Goal: Navigation & Orientation: Find specific page/section

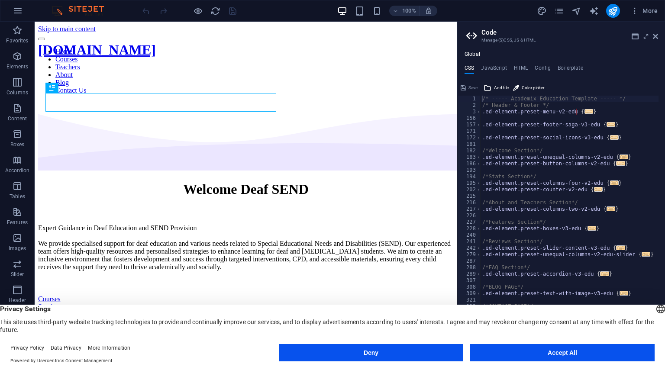
click at [569, 352] on button "Accept All" at bounding box center [562, 352] width 184 height 17
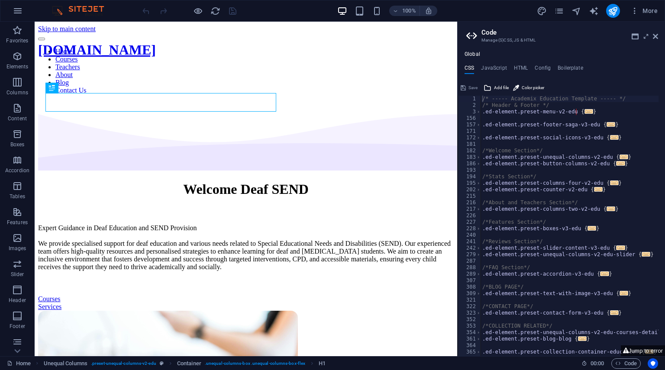
click at [658, 37] on aside "Code Manage (S)CSS, JS & HTML Global CSS JavaScript HTML Config Boilerplate /* …" at bounding box center [561, 189] width 208 height 335
click at [656, 36] on icon at bounding box center [655, 36] width 5 height 7
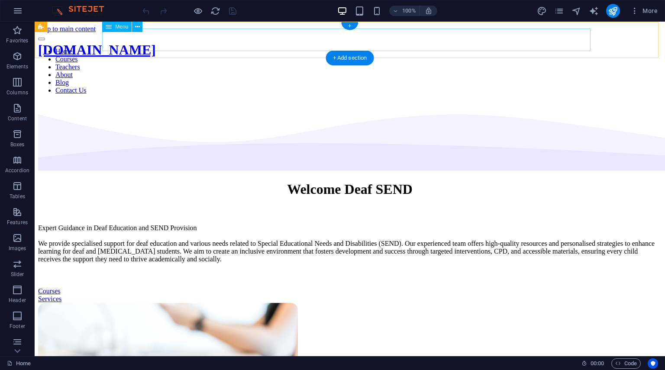
click at [297, 48] on nav "Home Courses Teachers About Blog Contact Us" at bounding box center [349, 71] width 623 height 47
click at [299, 48] on nav "Home Courses Teachers About Blog Contact Us" at bounding box center [349, 71] width 623 height 47
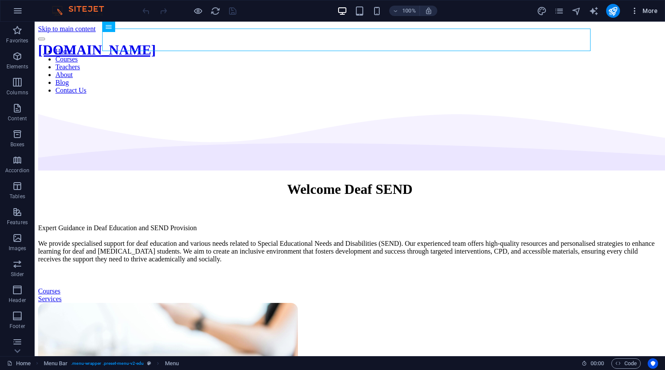
click at [651, 12] on span "More" at bounding box center [643, 10] width 27 height 9
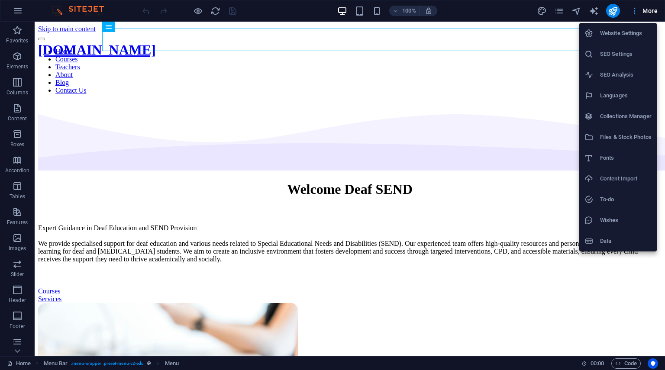
click at [651, 12] on div at bounding box center [332, 185] width 665 height 370
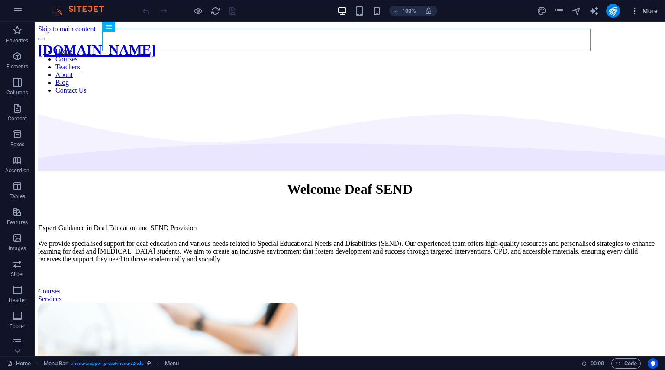
click at [651, 12] on span "More" at bounding box center [643, 10] width 27 height 9
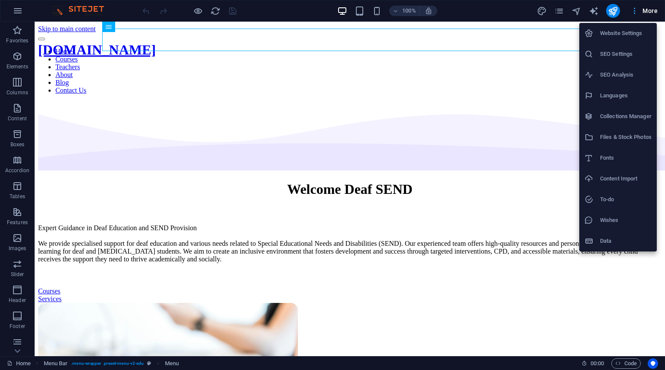
click at [651, 12] on div at bounding box center [332, 185] width 665 height 370
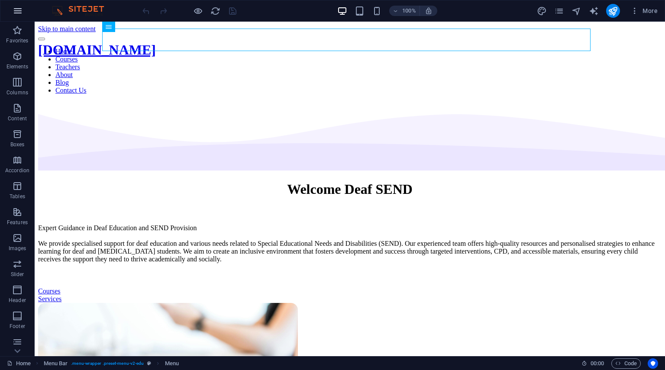
click at [16, 11] on icon "button" at bounding box center [18, 11] width 10 height 10
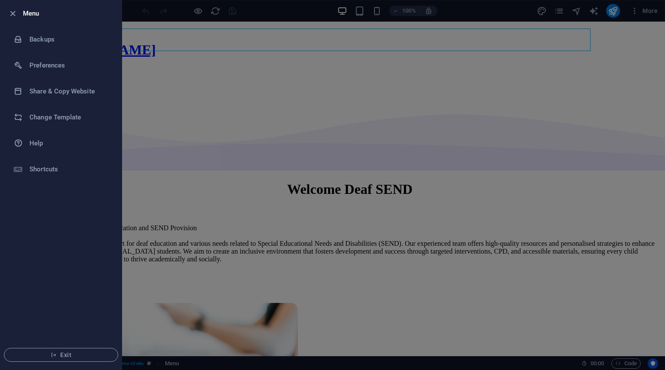
click at [16, 11] on icon "button" at bounding box center [13, 14] width 10 height 10
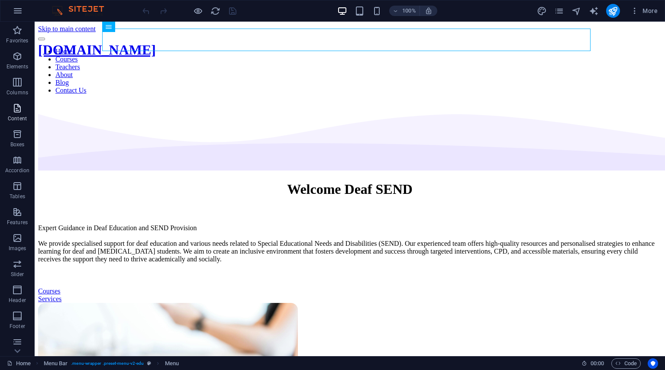
click at [12, 110] on icon "button" at bounding box center [17, 108] width 10 height 10
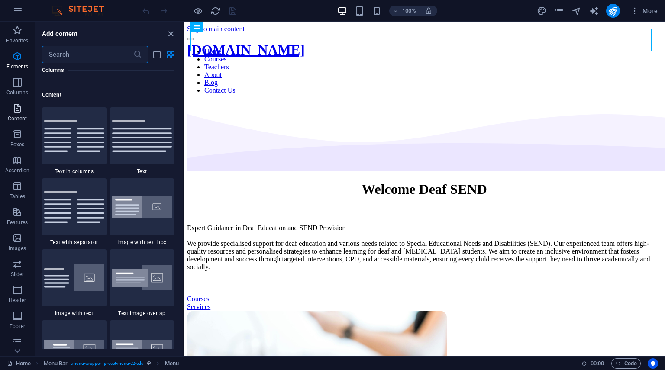
scroll to position [1514, 0]
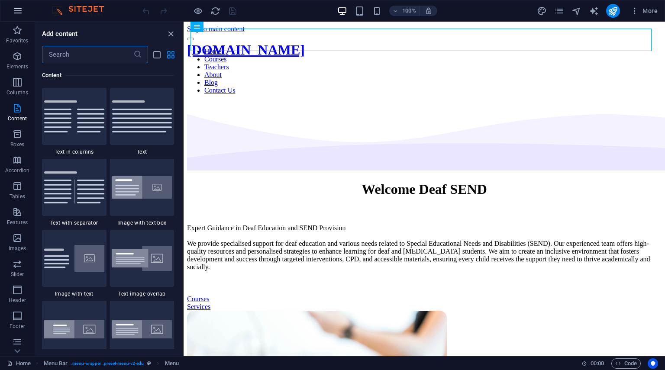
click at [19, 13] on icon "button" at bounding box center [18, 11] width 10 height 10
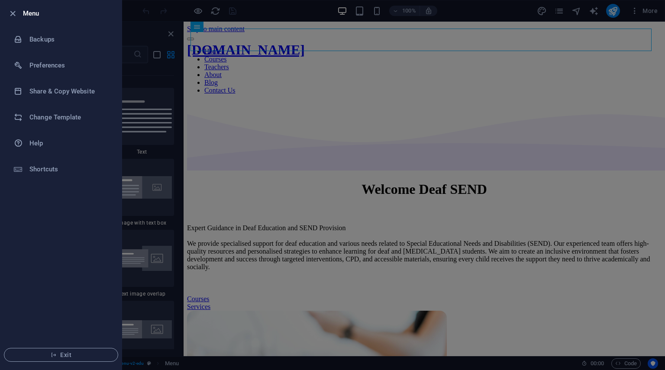
click at [19, 13] on div at bounding box center [15, 13] width 16 height 10
click at [15, 13] on icon "button" at bounding box center [13, 14] width 10 height 10
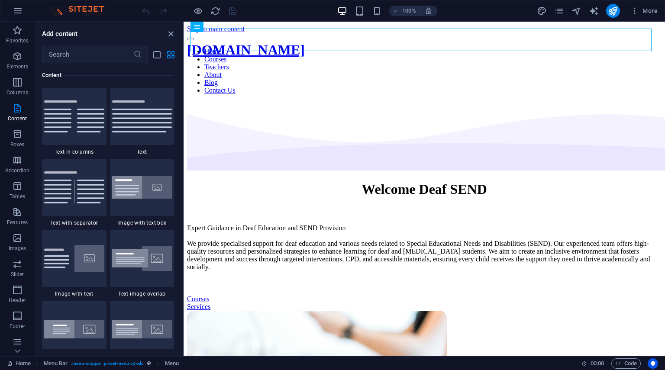
click at [549, 8] on div "More" at bounding box center [599, 11] width 124 height 14
click at [557, 9] on icon "pages" at bounding box center [559, 11] width 10 height 10
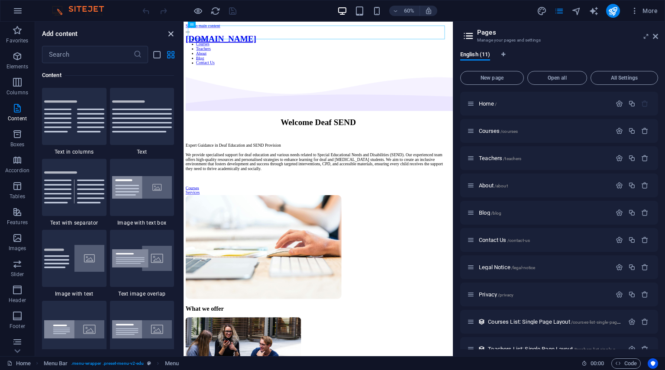
click at [171, 35] on icon "close panel" at bounding box center [171, 34] width 10 height 10
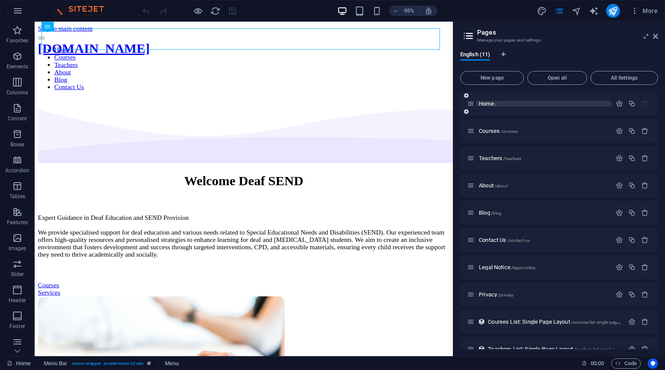
click at [488, 104] on span "Home /" at bounding box center [488, 103] width 18 height 6
click at [492, 132] on span "Courses /courses" at bounding box center [498, 131] width 39 height 6
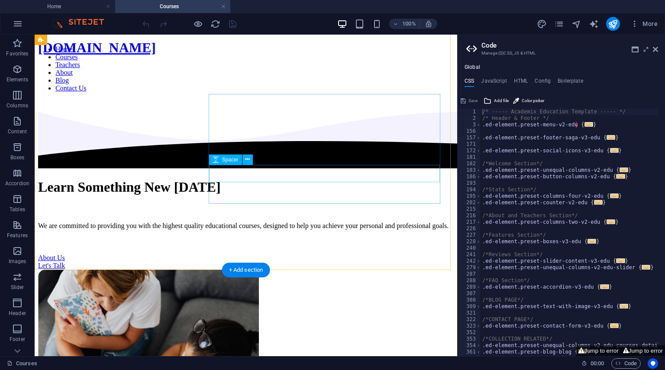
scroll to position [0, 0]
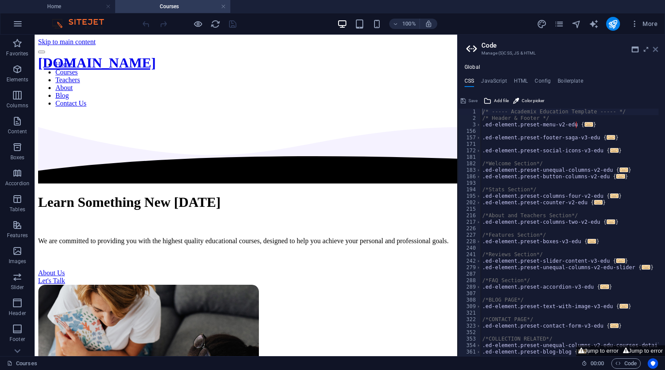
click at [655, 49] on icon at bounding box center [655, 49] width 5 height 7
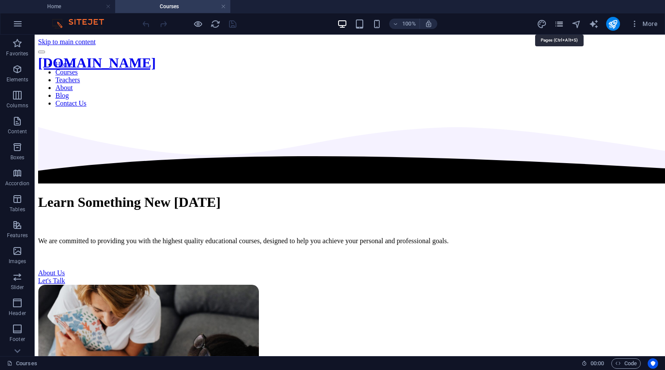
click at [562, 25] on icon "pages" at bounding box center [559, 24] width 10 height 10
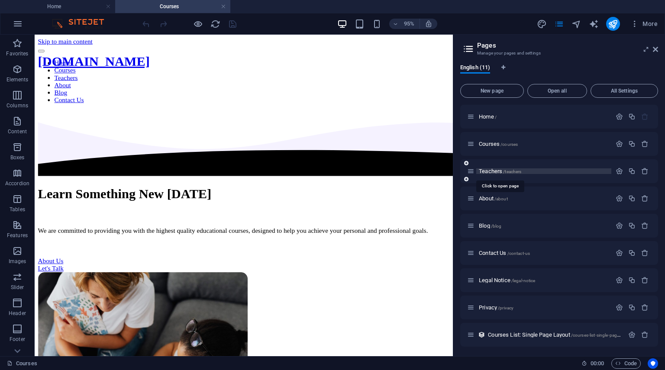
click at [492, 171] on span "Teachers /teachers" at bounding box center [500, 171] width 42 height 6
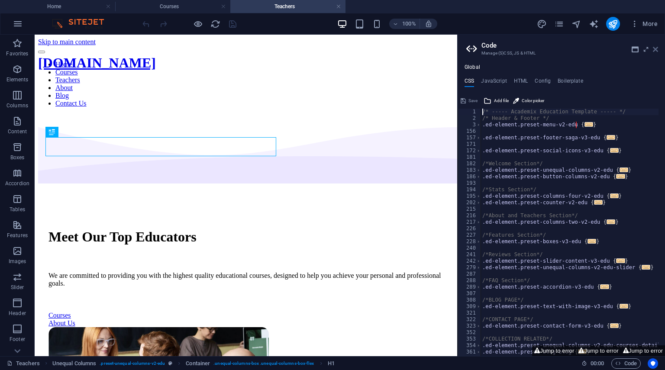
click at [653, 49] on icon at bounding box center [655, 49] width 5 height 7
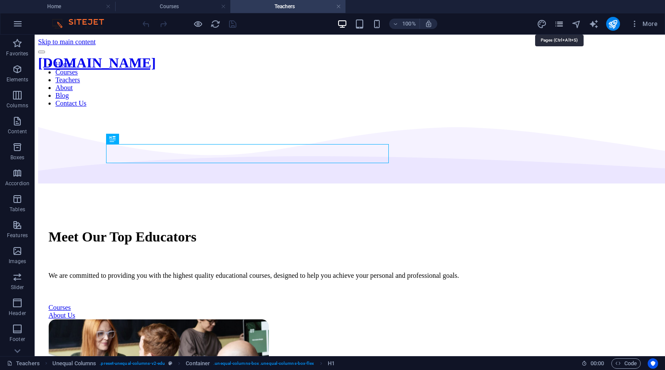
click at [557, 20] on icon "pages" at bounding box center [559, 24] width 10 height 10
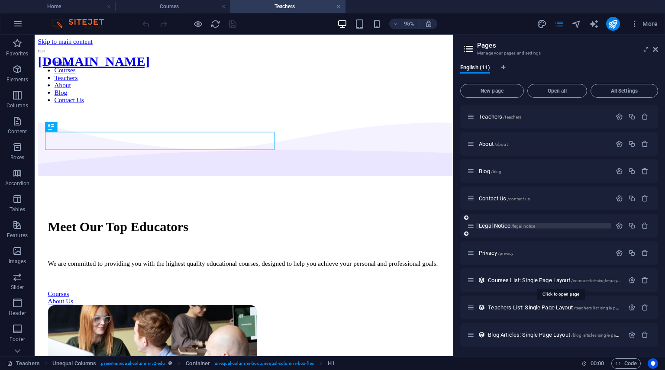
scroll to position [55, 0]
click at [510, 279] on span "Courses List: Single Page Layout /courses-list-single-page-layout" at bounding box center [560, 279] width 145 height 6
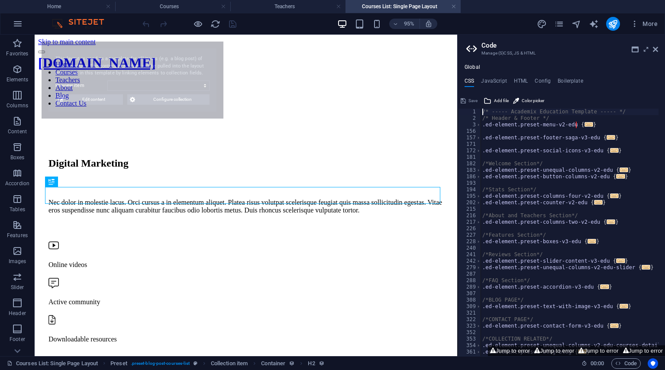
scroll to position [744, 0]
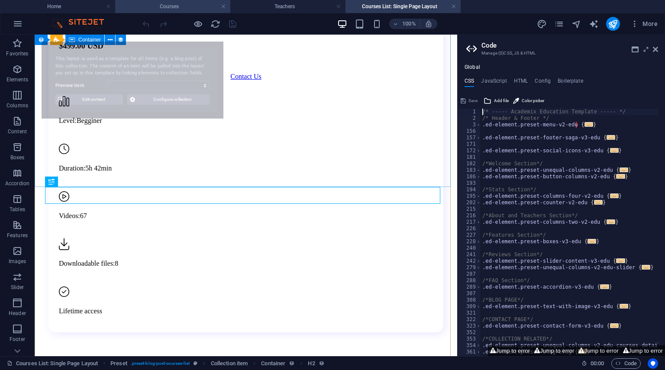
select select "687d66bfcb9941c48708c2a6"
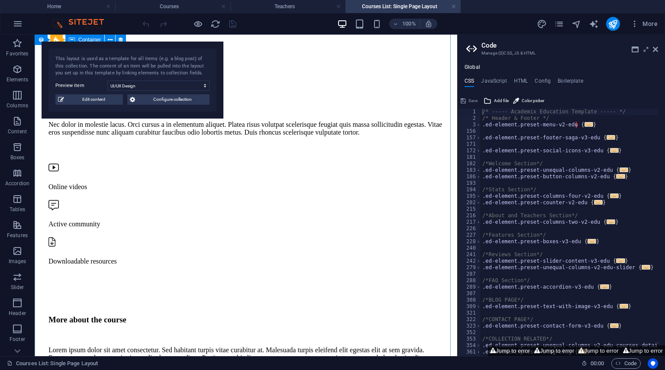
scroll to position [130, 0]
